Goal: Information Seeking & Learning: Compare options

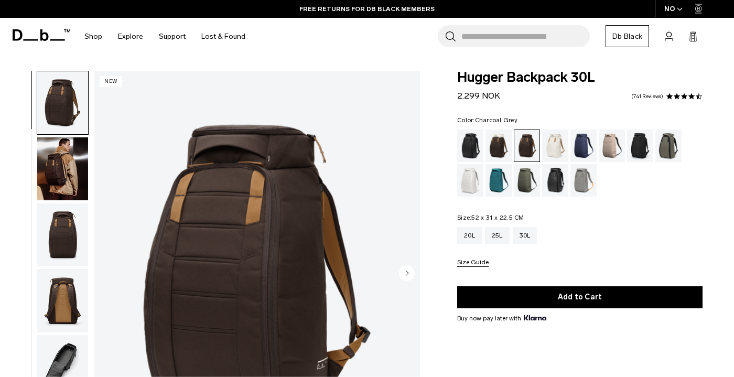
click at [634, 145] on div "Charcoal Grey" at bounding box center [640, 146] width 27 height 33
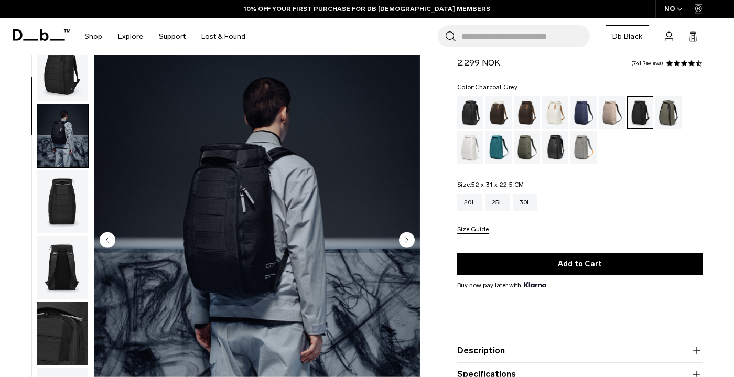
scroll to position [67, 0]
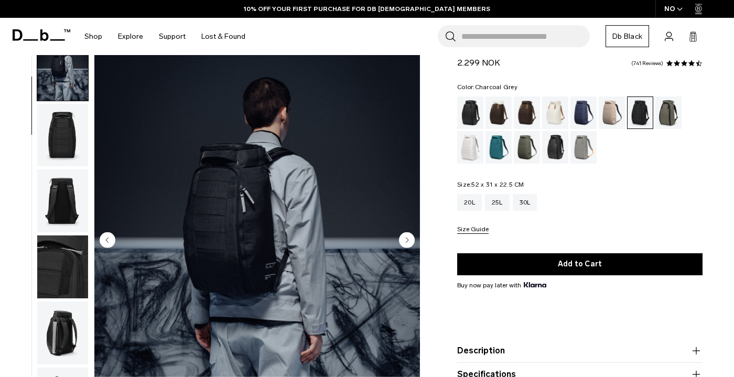
click at [236, 218] on img "2 / 10" at bounding box center [257, 241] width 326 height 407
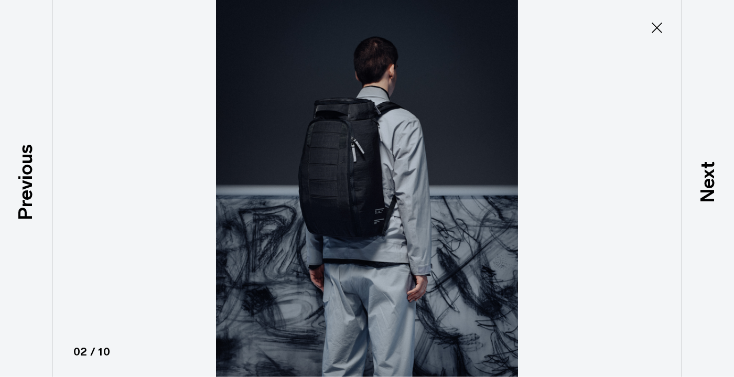
click at [324, 190] on img at bounding box center [367, 188] width 472 height 377
click at [656, 33] on icon at bounding box center [657, 27] width 17 height 17
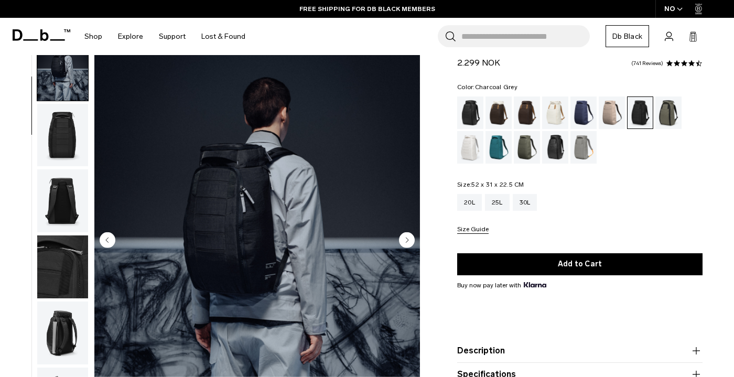
click at [71, 202] on img "button" at bounding box center [62, 200] width 51 height 63
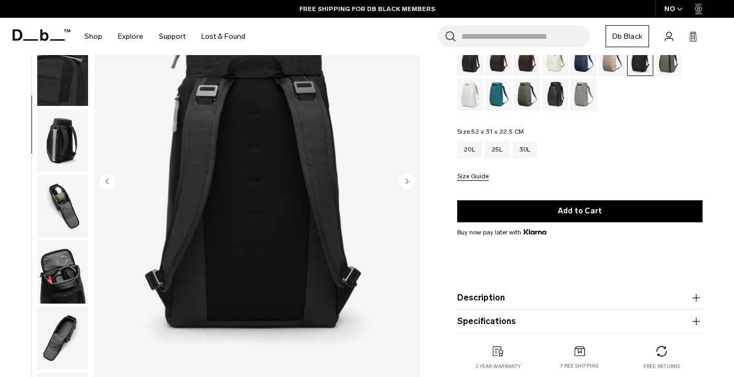
scroll to position [98, 0]
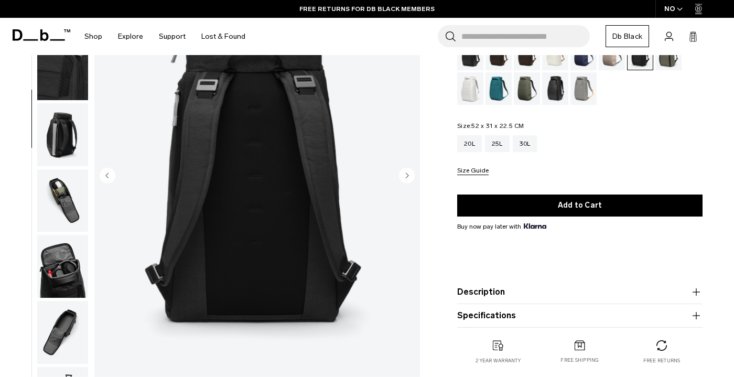
click at [406, 178] on circle "Next slide" at bounding box center [407, 176] width 16 height 16
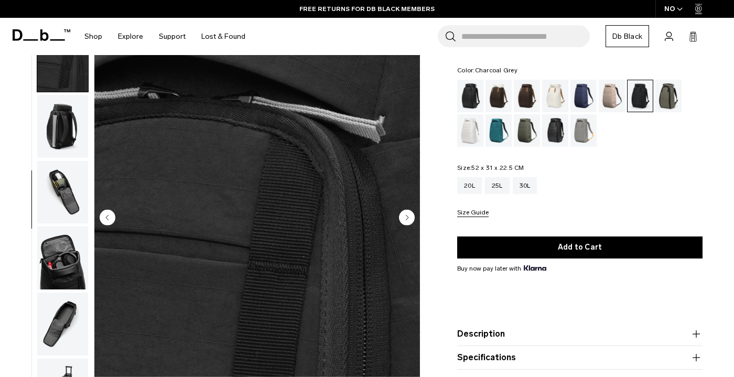
scroll to position [111, 0]
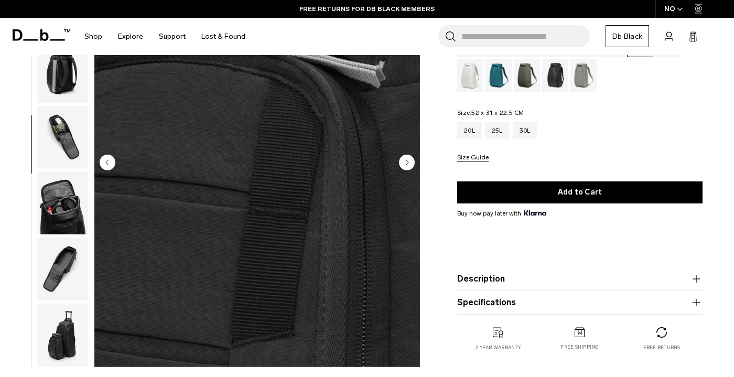
click at [412, 160] on circle "Next slide" at bounding box center [407, 163] width 16 height 16
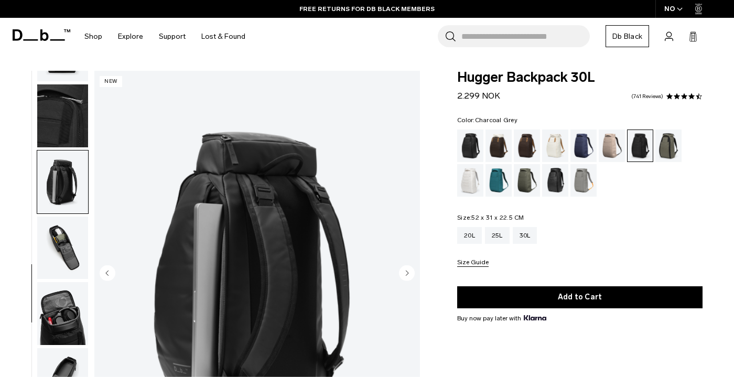
scroll to position [0, 0]
click at [406, 274] on circle "Next slide" at bounding box center [407, 273] width 16 height 16
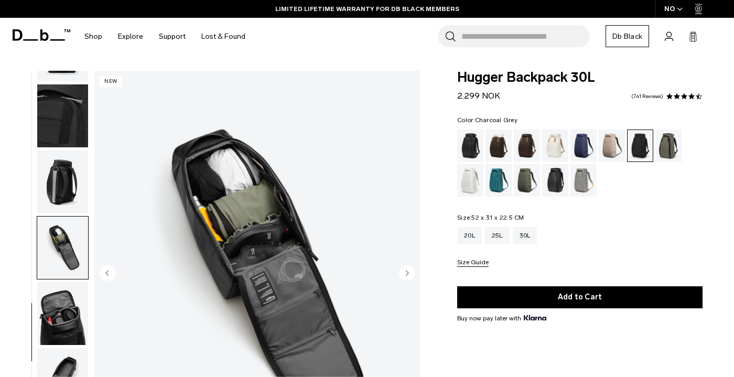
click at [406, 274] on circle "Next slide" at bounding box center [407, 273] width 16 height 16
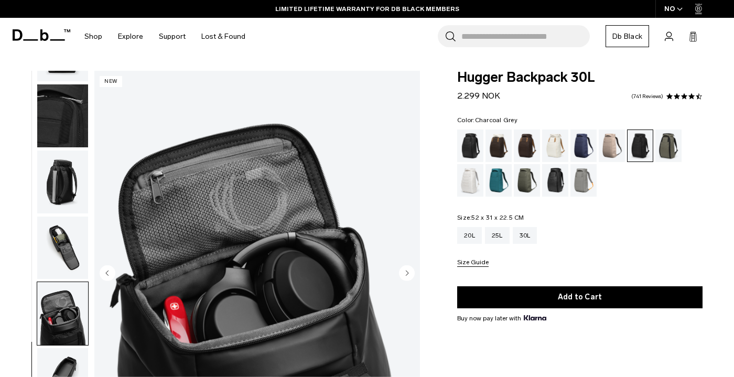
click at [406, 274] on circle "Next slide" at bounding box center [407, 273] width 16 height 16
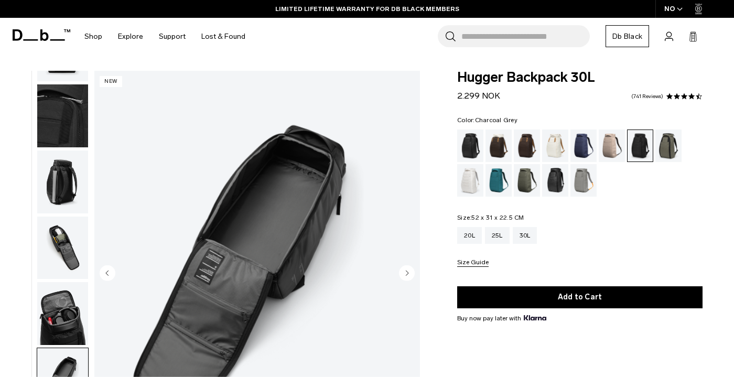
click at [406, 274] on circle "Next slide" at bounding box center [407, 273] width 16 height 16
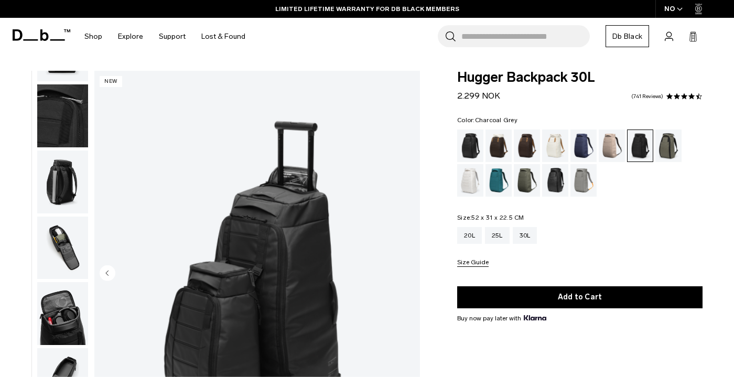
click at [406, 274] on img "10 / 10" at bounding box center [257, 274] width 326 height 407
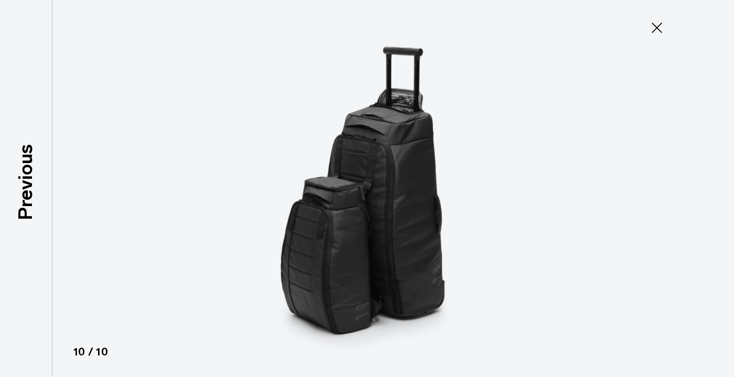
click at [651, 35] on icon at bounding box center [657, 27] width 17 height 17
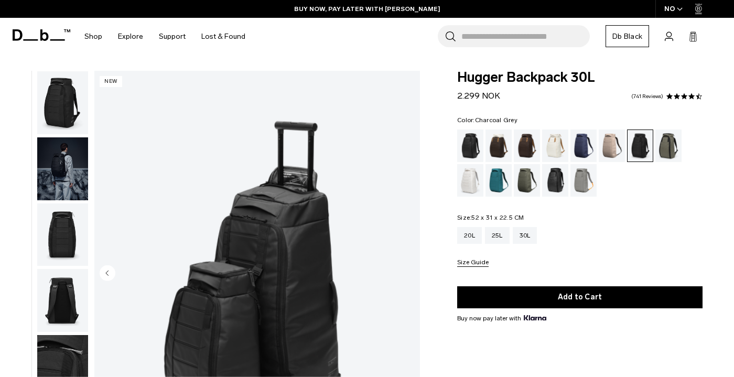
click at [76, 243] on img "button" at bounding box center [62, 235] width 51 height 63
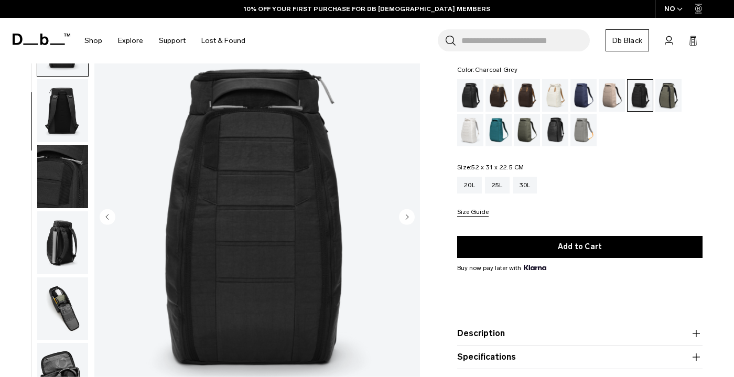
scroll to position [57, 0]
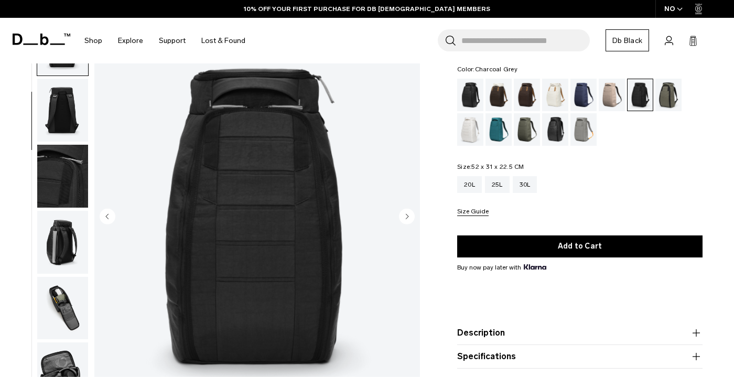
click at [103, 213] on circle "Previous slide" at bounding box center [108, 217] width 16 height 16
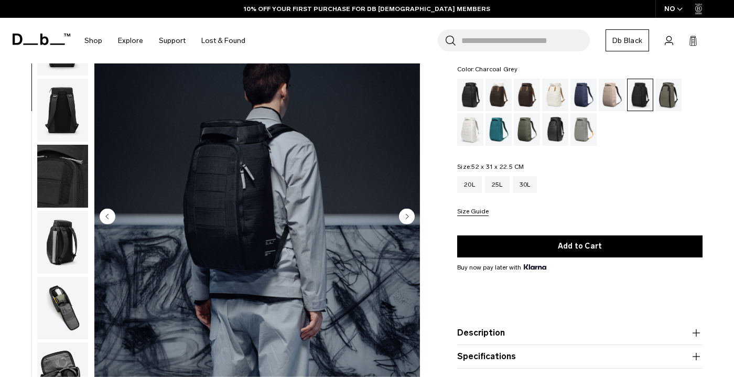
scroll to position [67, 0]
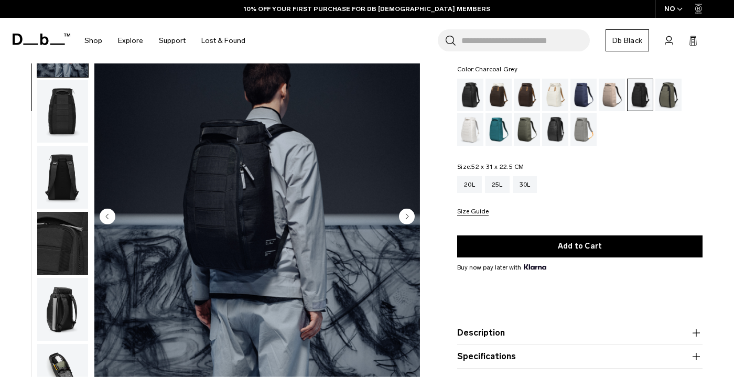
click at [104, 215] on circle "Previous slide" at bounding box center [108, 217] width 16 height 16
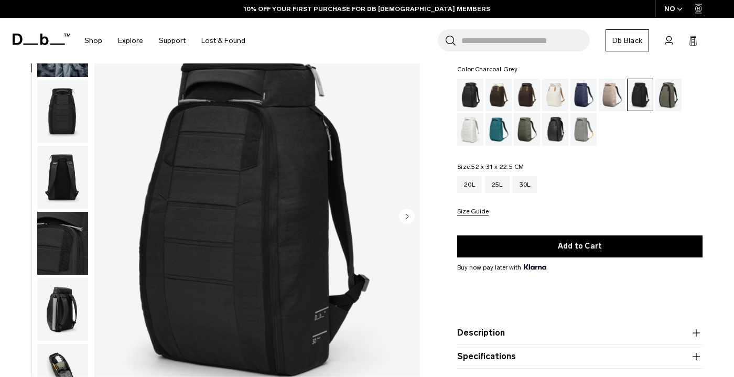
scroll to position [0, 0]
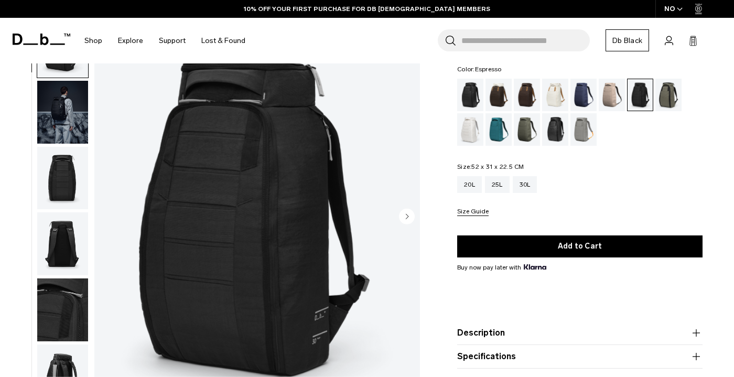
click at [523, 99] on div "Espresso" at bounding box center [527, 95] width 27 height 33
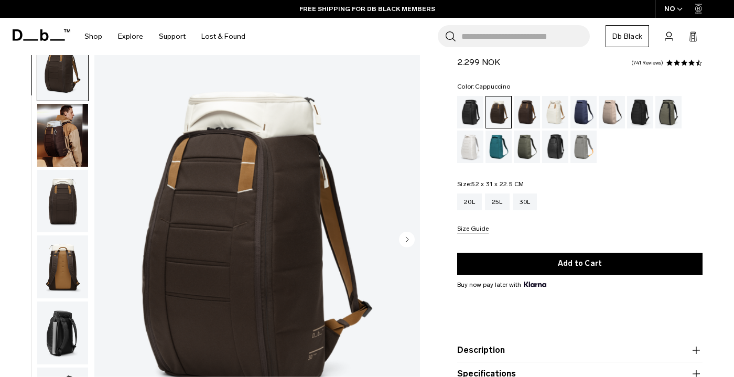
scroll to position [26, 0]
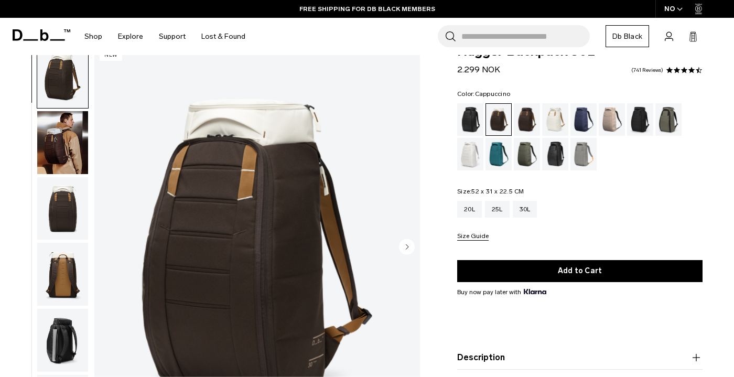
click at [56, 144] on img "button" at bounding box center [62, 142] width 51 height 63
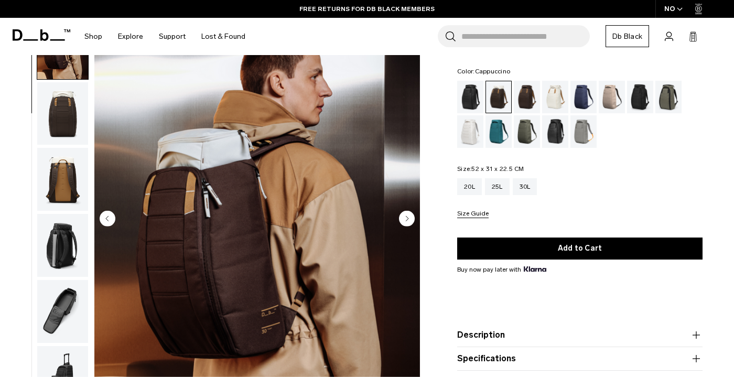
scroll to position [62, 0]
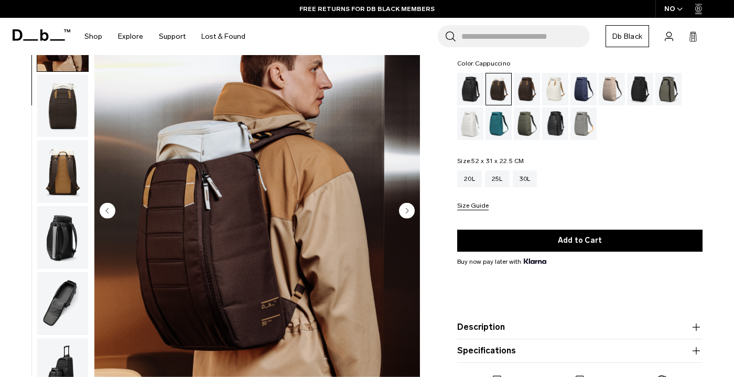
click at [409, 211] on circle "Next slide" at bounding box center [407, 211] width 16 height 16
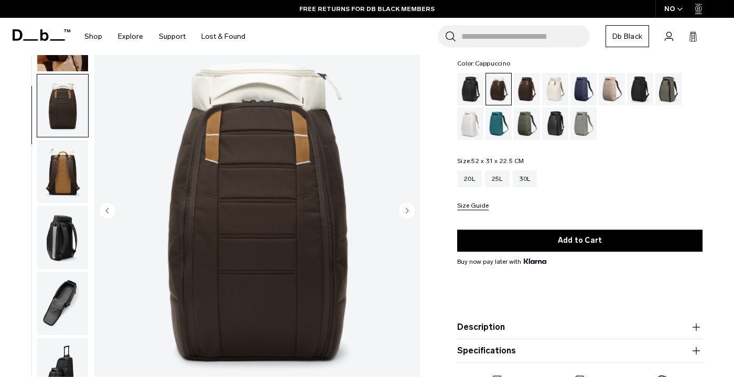
scroll to position [134, 0]
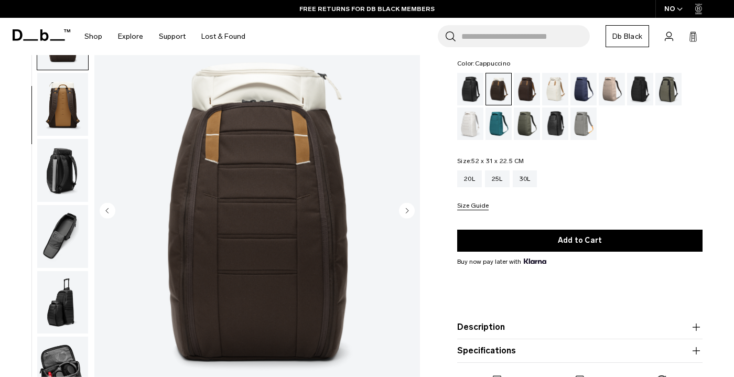
click at [409, 211] on circle "Next slide" at bounding box center [407, 211] width 16 height 16
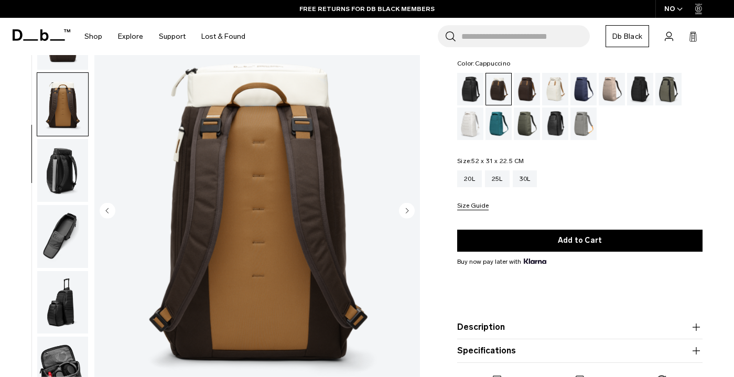
scroll to position [200, 0]
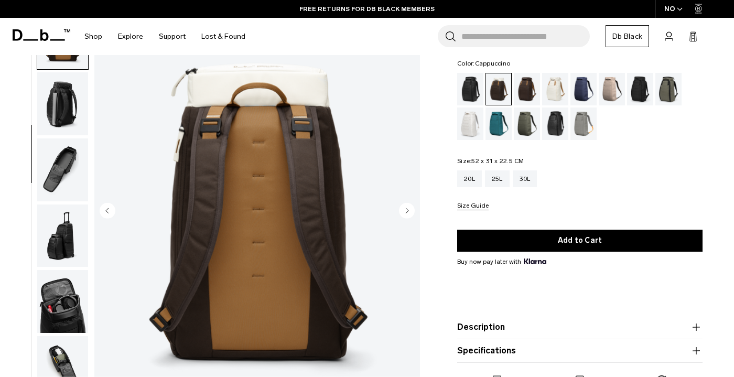
click at [409, 211] on circle "Next slide" at bounding box center [407, 211] width 16 height 16
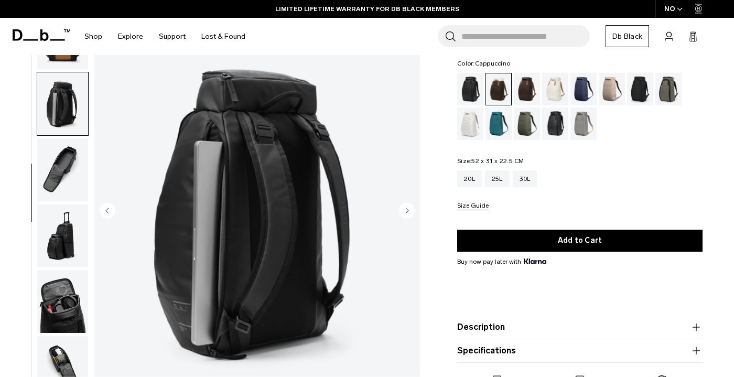
scroll to position [259, 0]
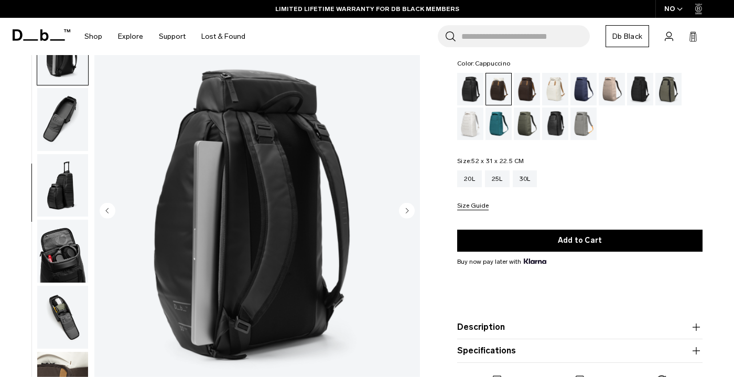
click at [409, 211] on circle "Next slide" at bounding box center [407, 211] width 16 height 16
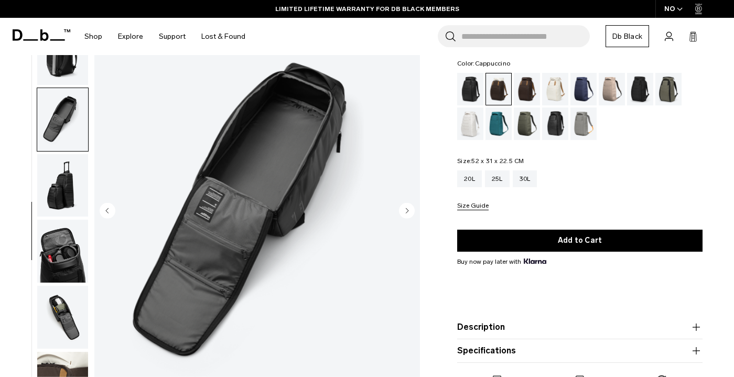
click at [409, 211] on circle "Next slide" at bounding box center [407, 211] width 16 height 16
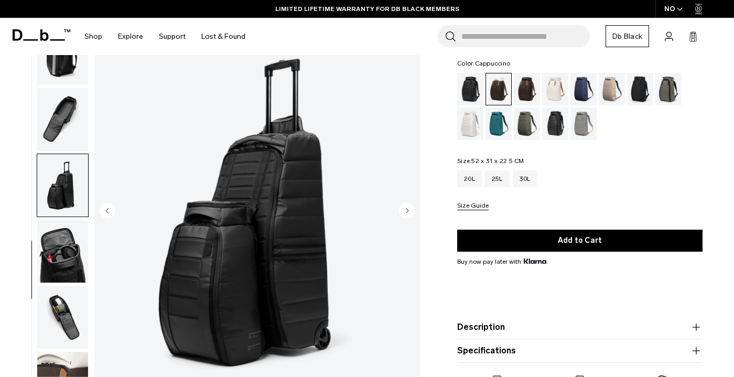
click at [409, 211] on circle "Next slide" at bounding box center [407, 211] width 16 height 16
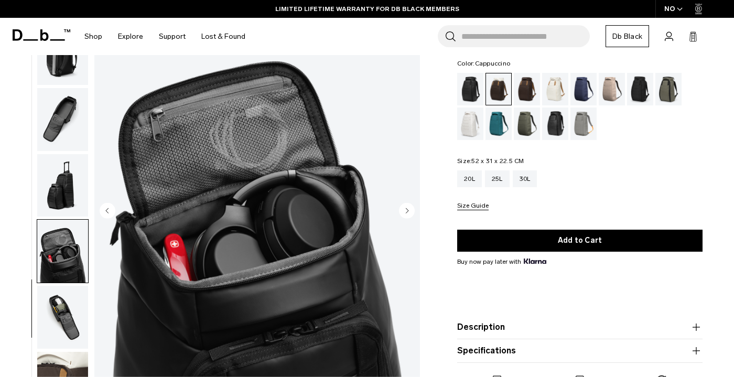
click at [409, 211] on circle "Next slide" at bounding box center [407, 211] width 16 height 16
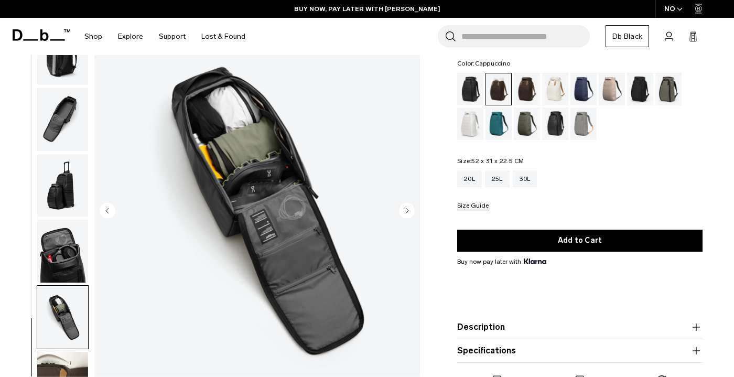
click at [404, 212] on circle "Next slide" at bounding box center [407, 211] width 16 height 16
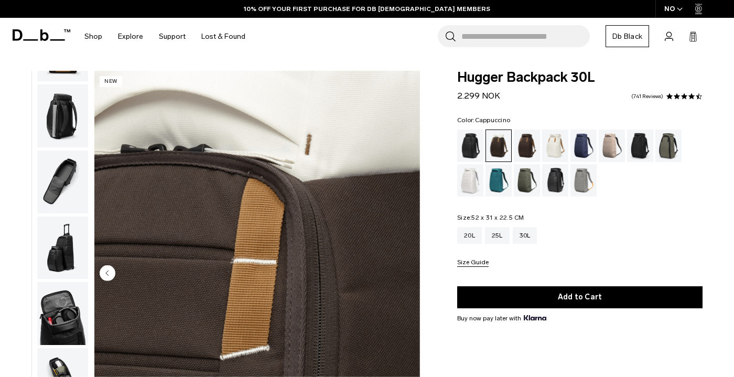
scroll to position [0, 0]
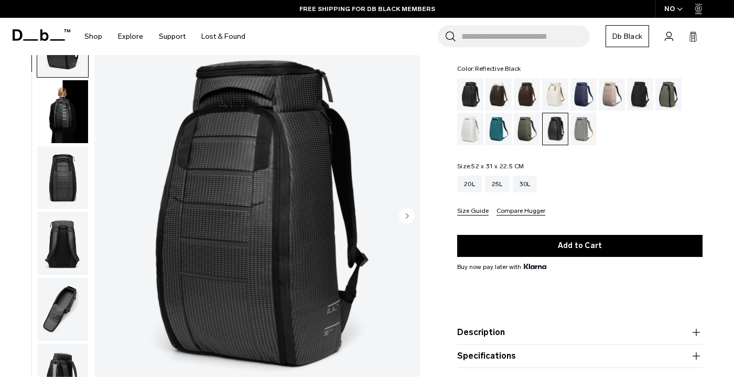
scroll to position [62, 0]
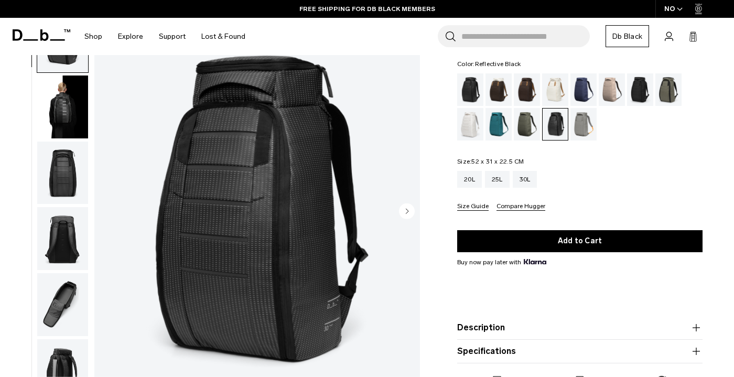
click at [76, 108] on img "button" at bounding box center [62, 107] width 51 height 63
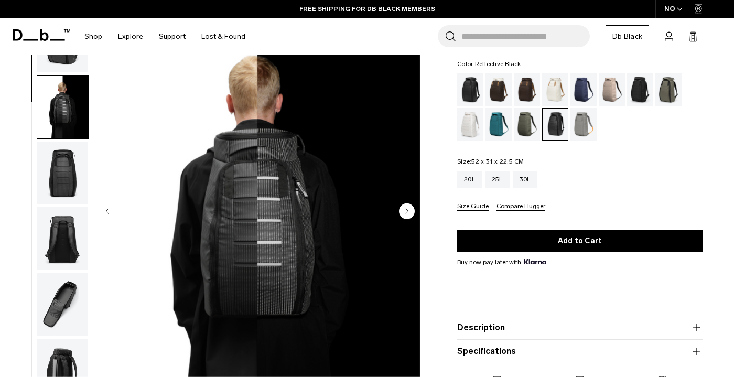
scroll to position [67, 0]
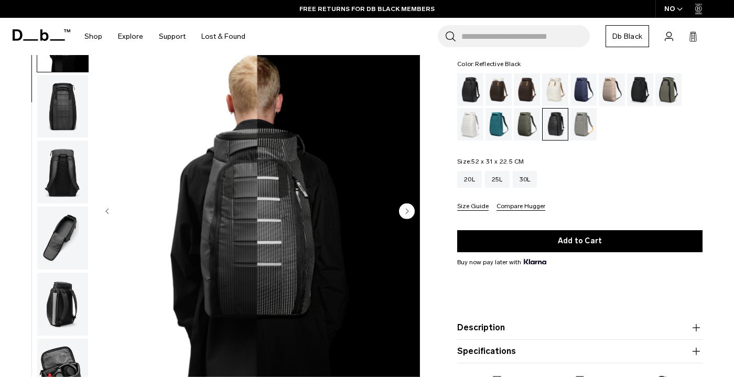
click at [70, 163] on img "button" at bounding box center [62, 172] width 51 height 63
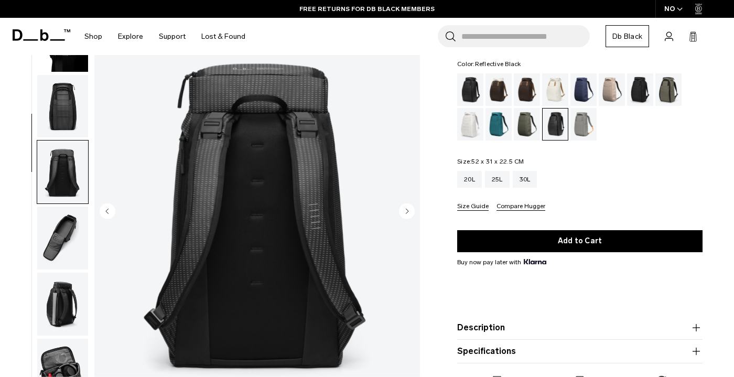
scroll to position [200, 0]
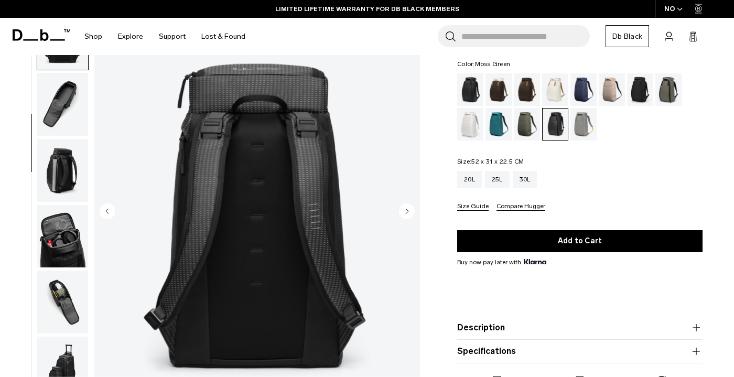
click at [526, 123] on div "Moss Green" at bounding box center [527, 124] width 27 height 33
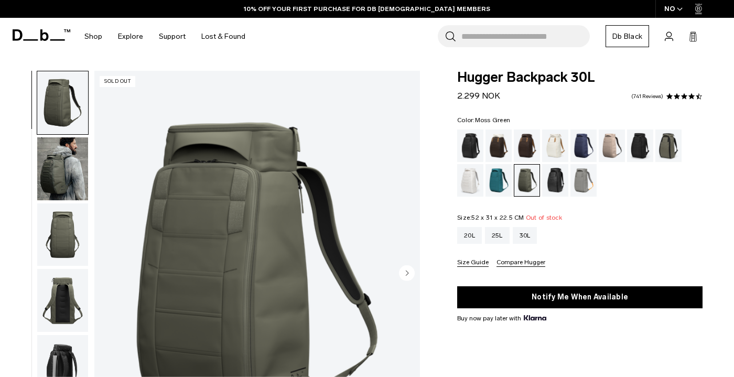
click at [64, 175] on img "button" at bounding box center [62, 168] width 51 height 63
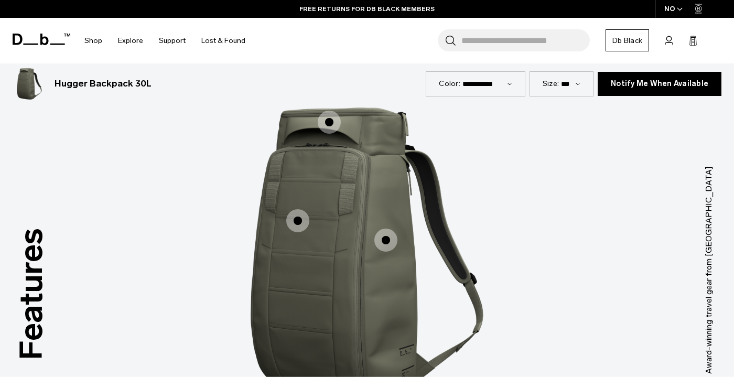
scroll to position [1260, 0]
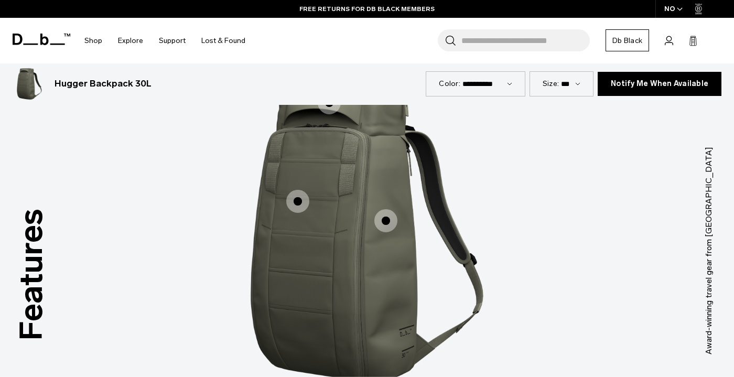
click at [386, 212] on span "1 / 3" at bounding box center [386, 220] width 23 height 23
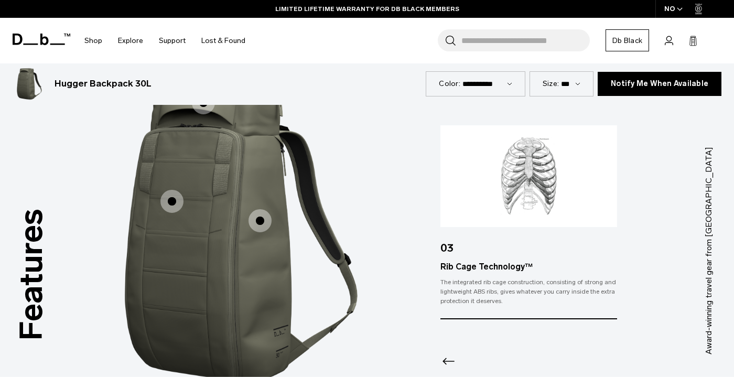
click at [263, 209] on span "1 / 3" at bounding box center [260, 220] width 23 height 23
click at [183, 190] on span "1 / 3" at bounding box center [172, 201] width 23 height 23
click at [176, 190] on span "1 / 3" at bounding box center [172, 201] width 23 height 23
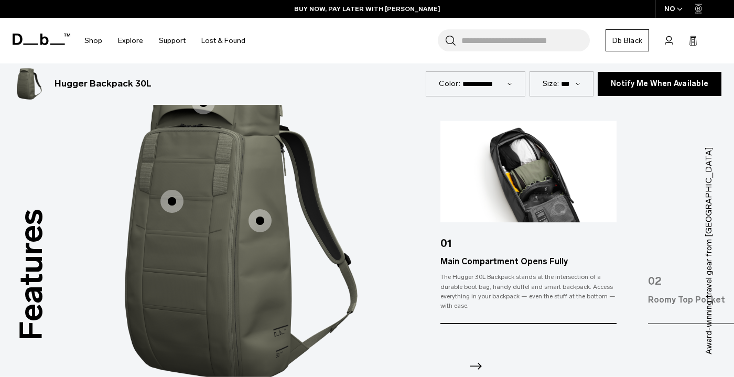
click at [264, 209] on span "1 / 3" at bounding box center [260, 220] width 23 height 23
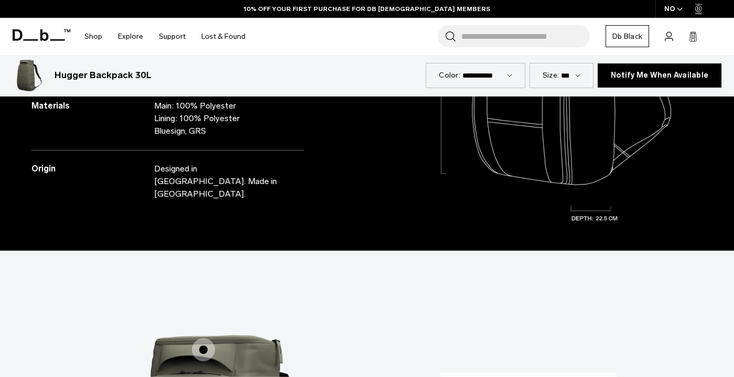
scroll to position [1006, 0]
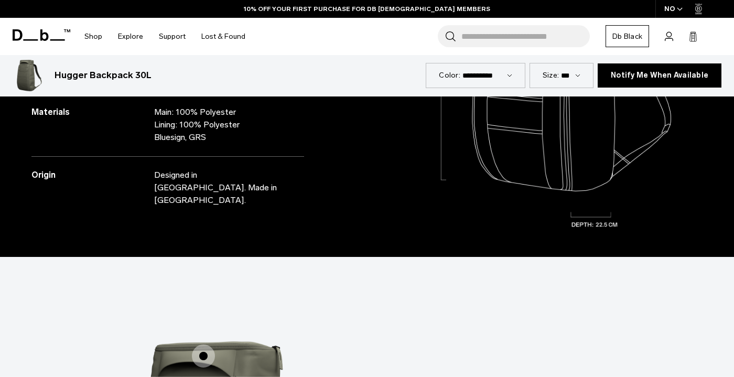
click at [198, 349] on span "1 / 3" at bounding box center [203, 356] width 23 height 23
click at [198, 348] on span "1 / 3" at bounding box center [203, 356] width 23 height 23
click at [204, 345] on span "1 / 3" at bounding box center [203, 356] width 23 height 23
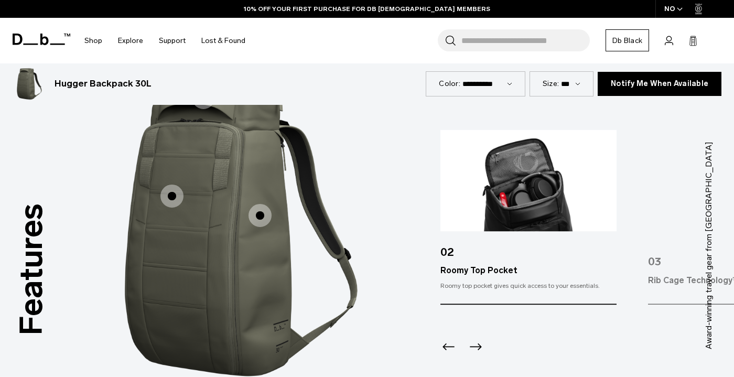
scroll to position [1265, 0]
click at [472, 338] on icon "Next slide" at bounding box center [475, 346] width 17 height 17
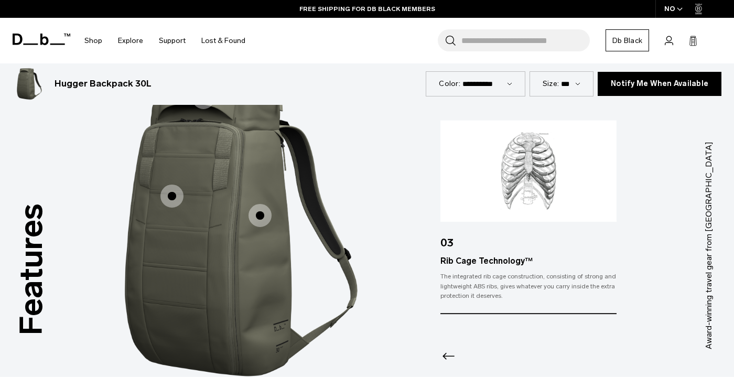
click at [475, 337] on div at bounding box center [529, 342] width 176 height 57
click at [451, 353] on icon "Previous slide" at bounding box center [449, 356] width 12 height 7
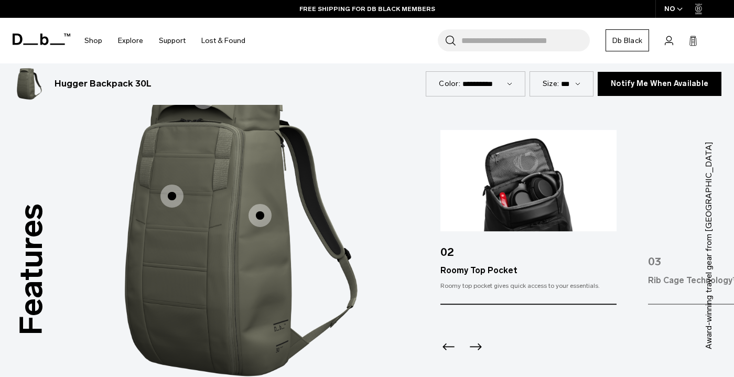
click at [451, 343] on div "Previous slide" at bounding box center [448, 349] width 14 height 23
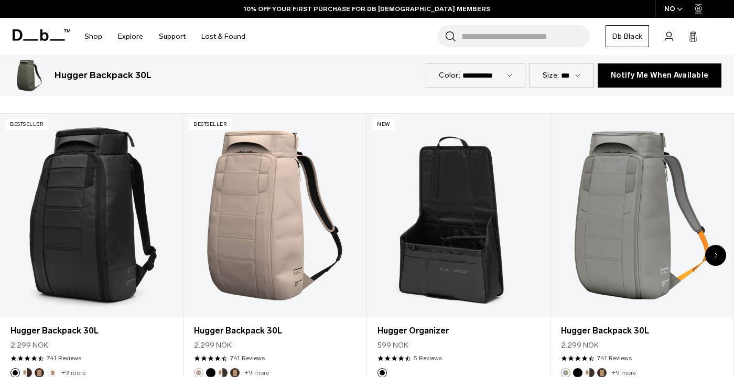
scroll to position [2461, 0]
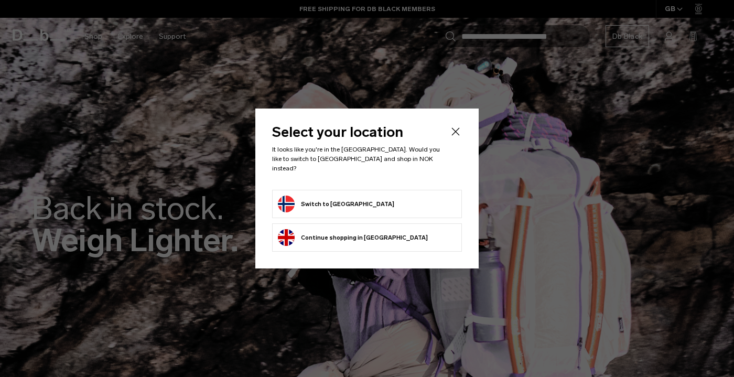
click at [365, 231] on button "Continue browsing United Kingdom store Continue shopping in United Kingdom" at bounding box center [353, 237] width 150 height 17
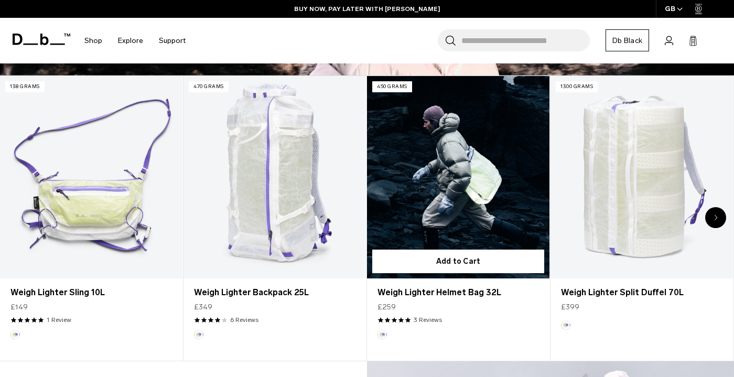
scroll to position [378, 0]
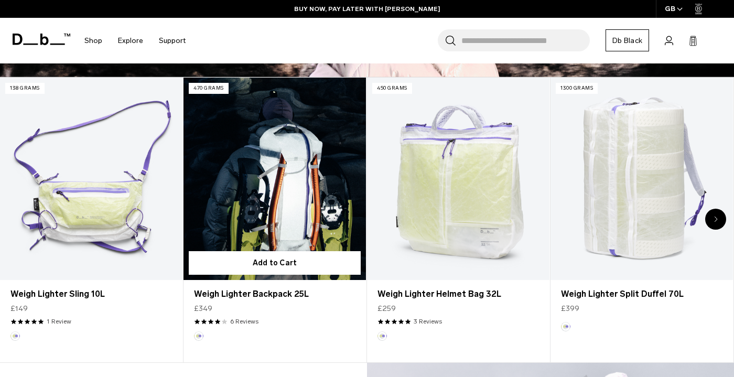
click at [316, 172] on link "Weigh Lighter Backpack 25L" at bounding box center [275, 179] width 183 height 203
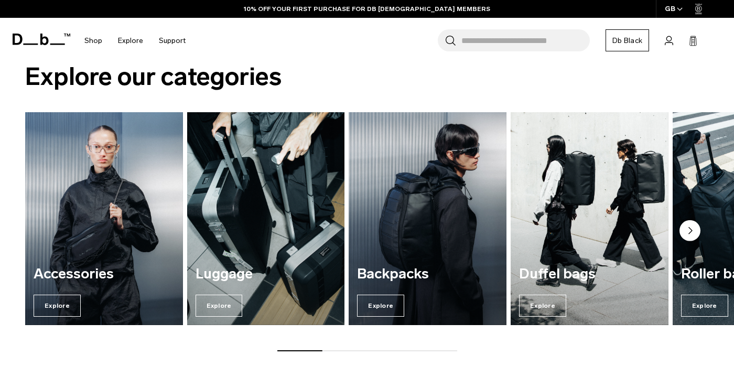
scroll to position [1179, 0]
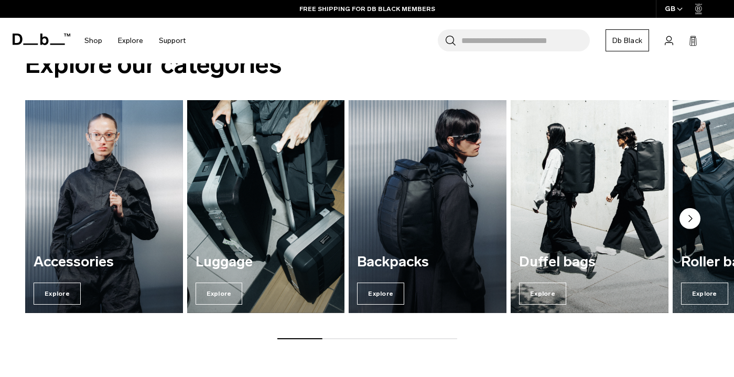
click at [440, 174] on img "3 / 7" at bounding box center [428, 206] width 163 height 219
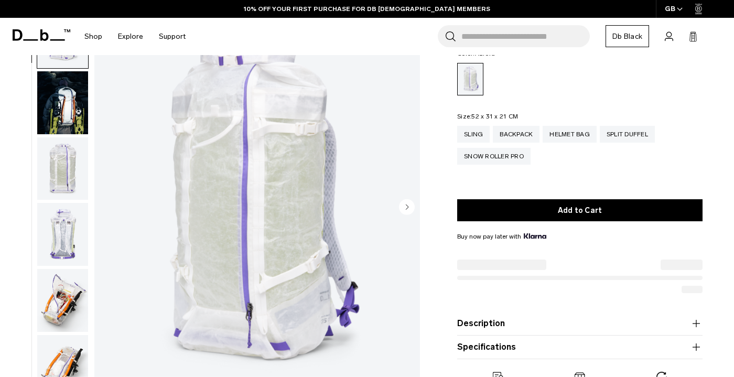
scroll to position [67, 0]
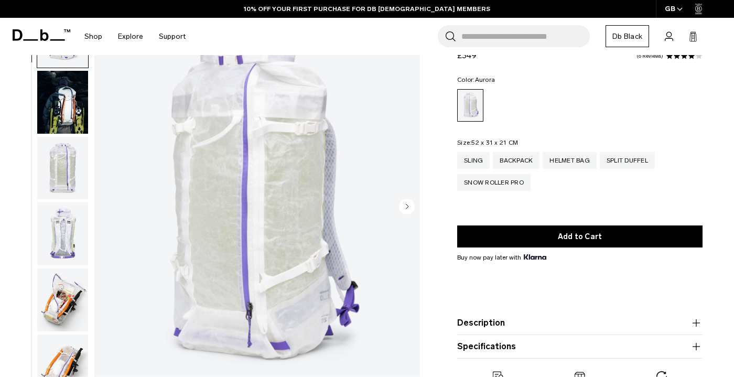
click at [69, 187] on img "button" at bounding box center [62, 168] width 51 height 63
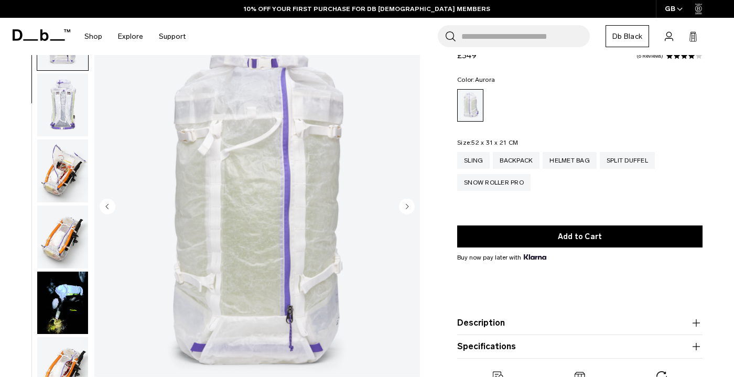
scroll to position [133, 0]
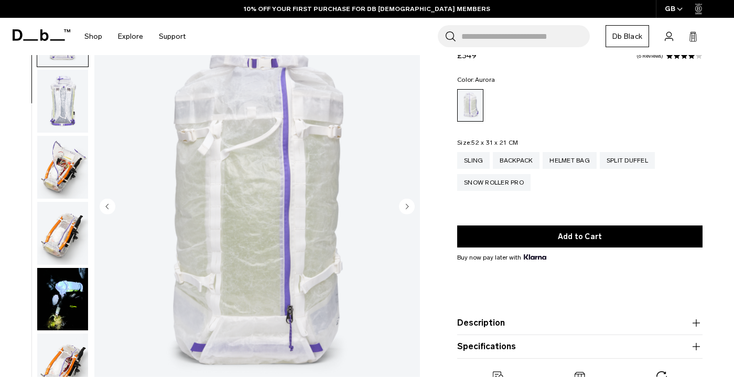
click at [65, 173] on img "button" at bounding box center [62, 167] width 51 height 63
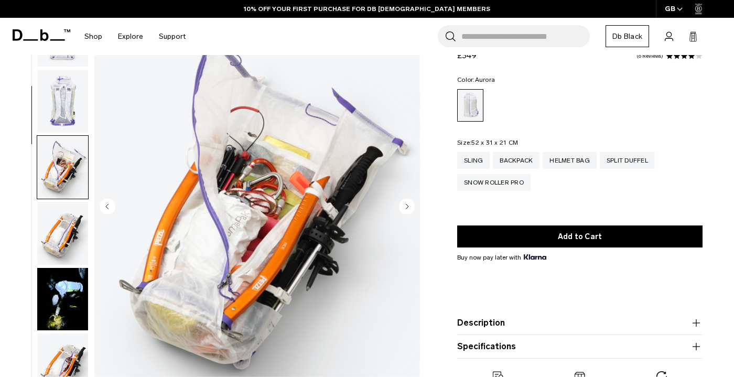
scroll to position [266, 0]
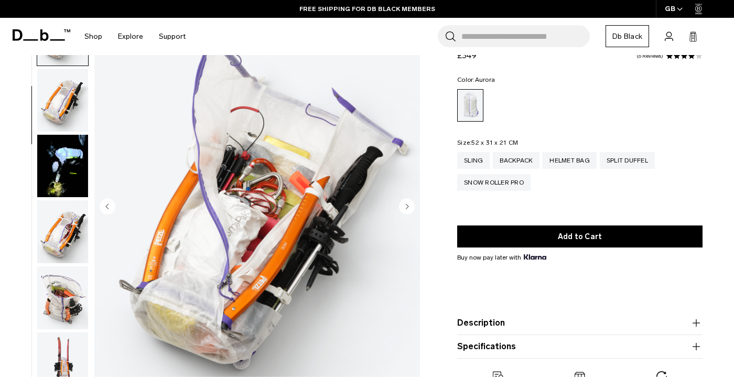
click at [60, 219] on img "button" at bounding box center [62, 231] width 51 height 63
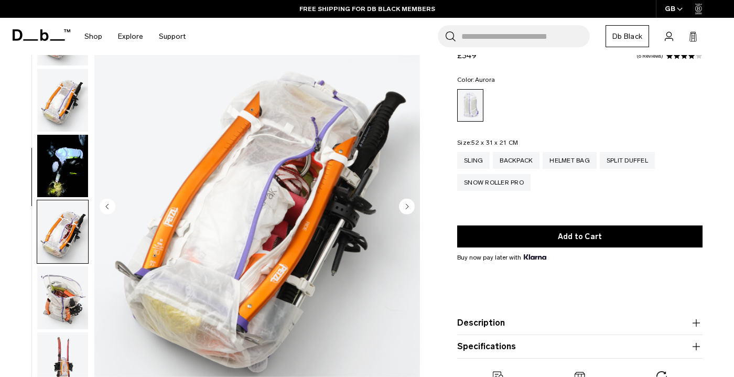
scroll to position [465, 0]
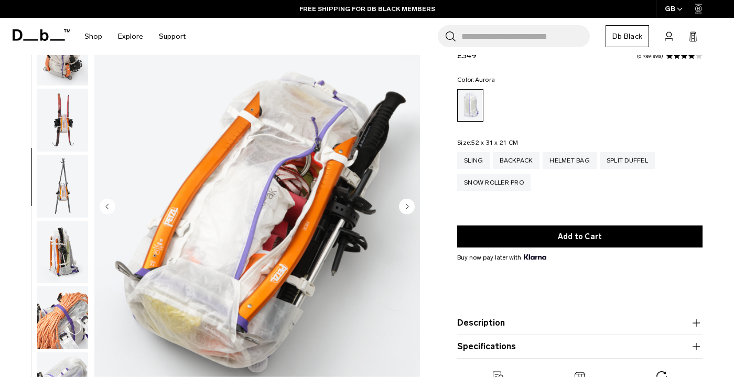
click at [67, 247] on img "button" at bounding box center [62, 252] width 51 height 63
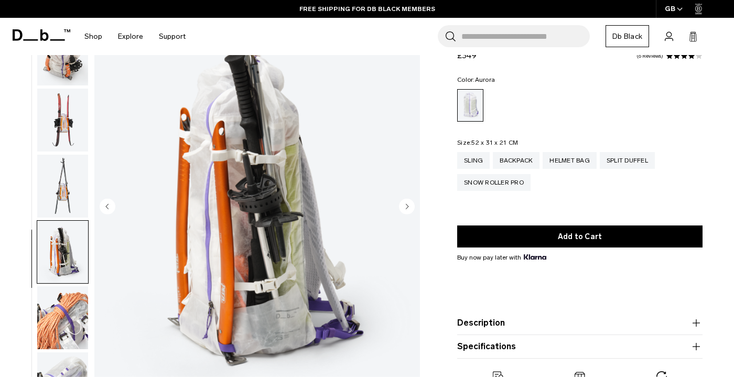
scroll to position [731, 0]
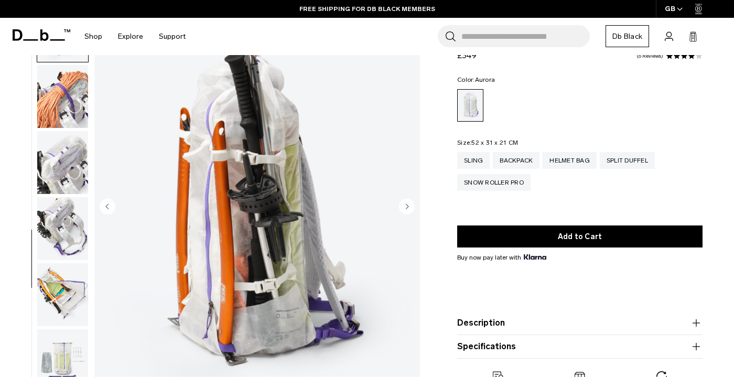
click at [69, 180] on img "button" at bounding box center [62, 162] width 51 height 63
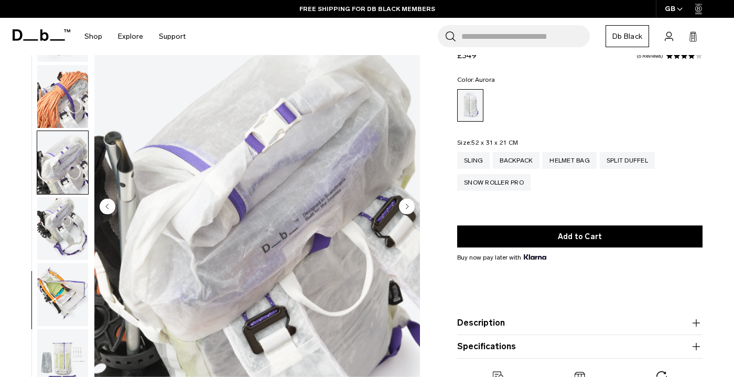
scroll to position [787, 0]
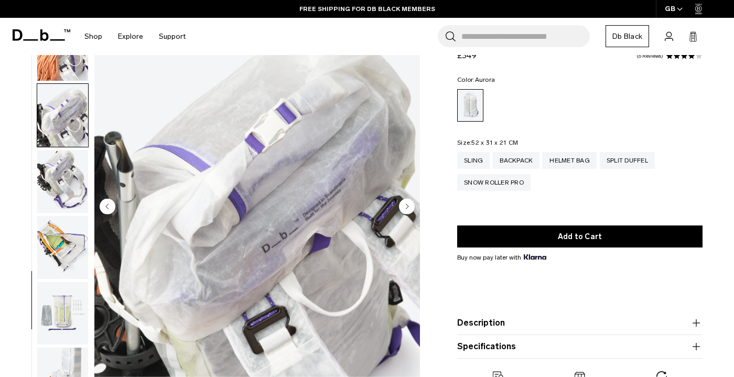
click at [69, 183] on img "button" at bounding box center [62, 181] width 51 height 63
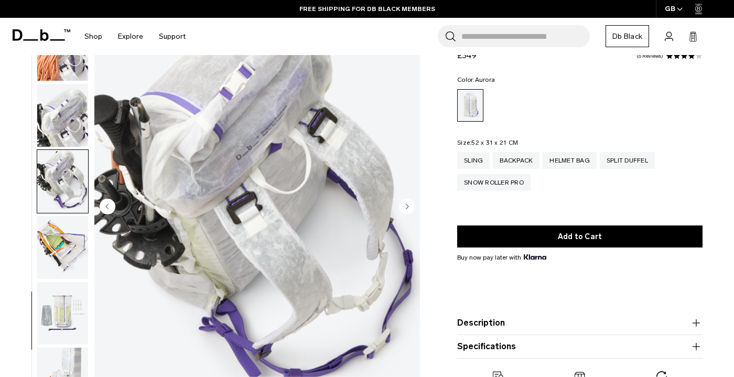
click at [66, 196] on img "button" at bounding box center [62, 181] width 51 height 63
click at [61, 212] on ul at bounding box center [63, 207] width 52 height 407
click at [57, 231] on img "button" at bounding box center [62, 247] width 51 height 63
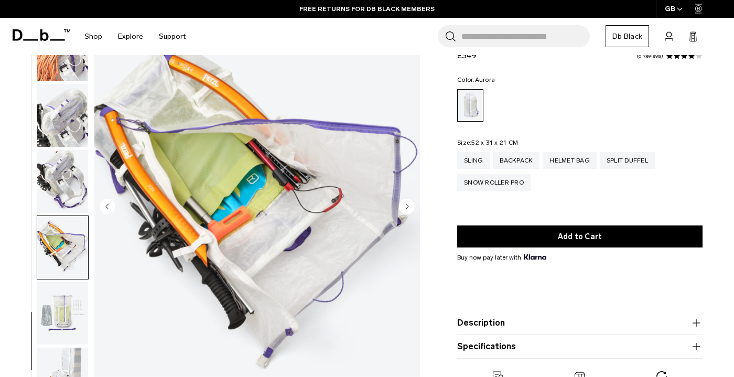
click at [57, 268] on img "button" at bounding box center [62, 247] width 51 height 63
click at [56, 303] on img "button" at bounding box center [62, 313] width 51 height 63
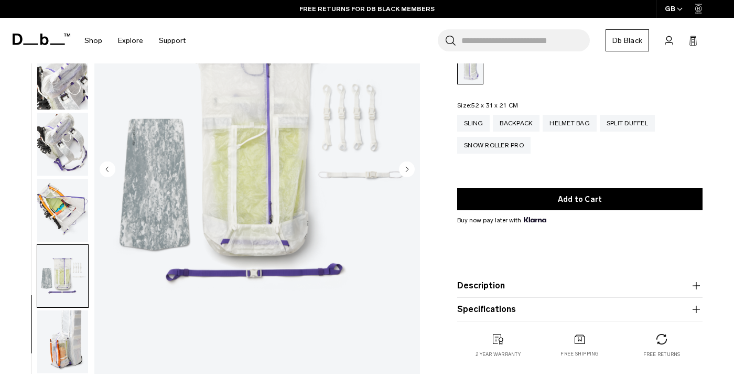
scroll to position [124, 0]
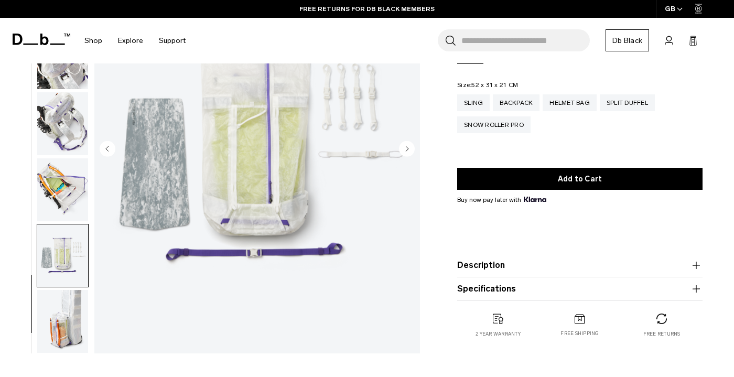
click at [66, 306] on img "button" at bounding box center [62, 321] width 51 height 63
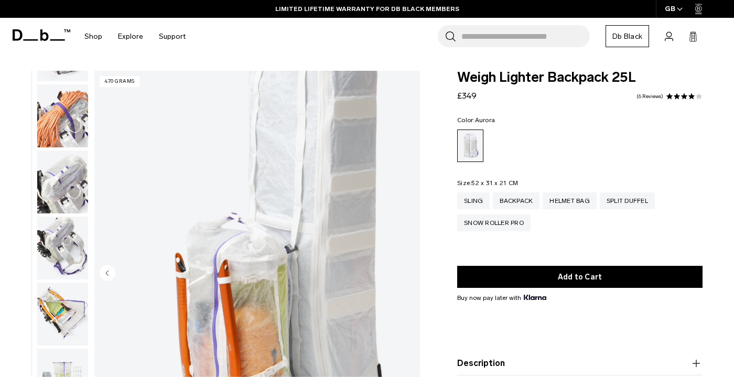
scroll to position [0, 0]
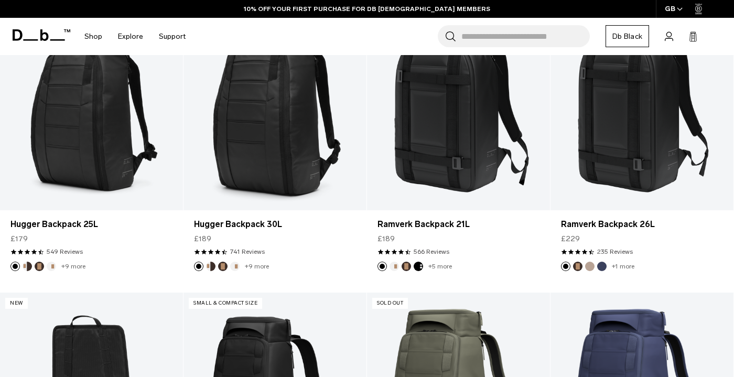
scroll to position [252, 0]
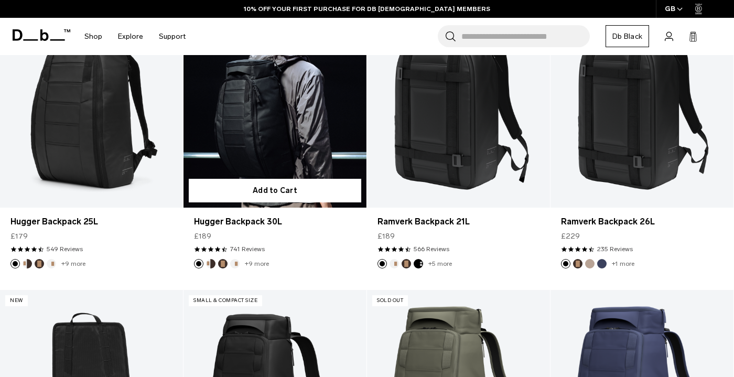
click at [260, 138] on link "Hugger Backpack 30L" at bounding box center [275, 106] width 183 height 204
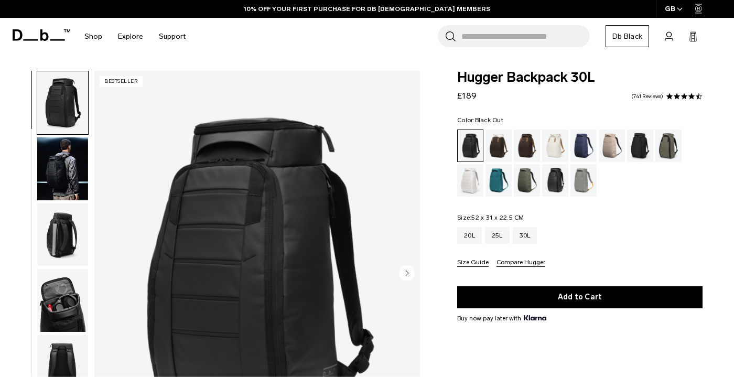
click at [443, 79] on div "Hugger Backpack 30L £189 4.6 star rating 741 Reviews Color: Black Out Out of st…" at bounding box center [580, 274] width 308 height 407
